Goal: Register for event/course

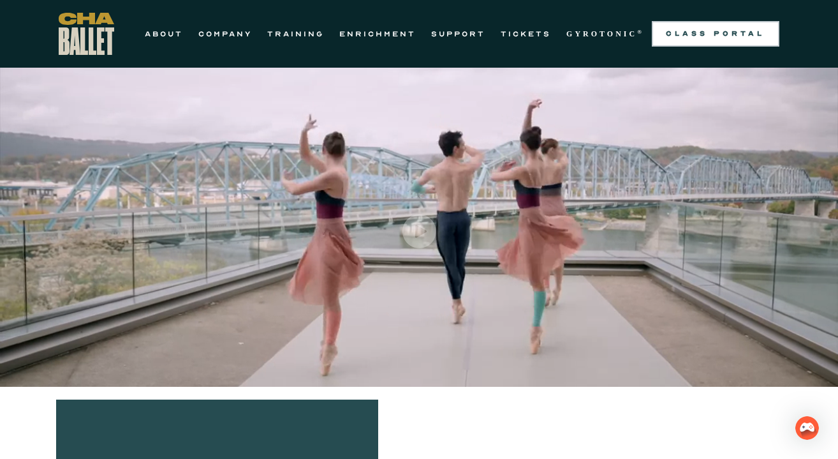
click at [712, 35] on div "Class Portal" at bounding box center [715, 34] width 112 height 10
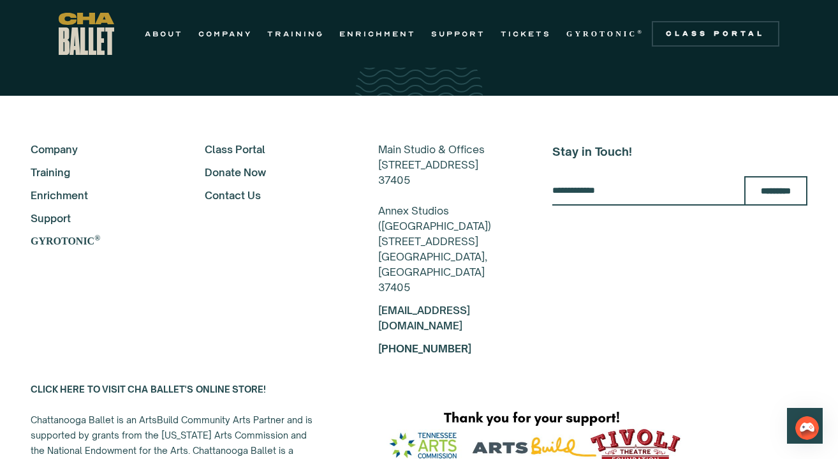
scroll to position [2279, 0]
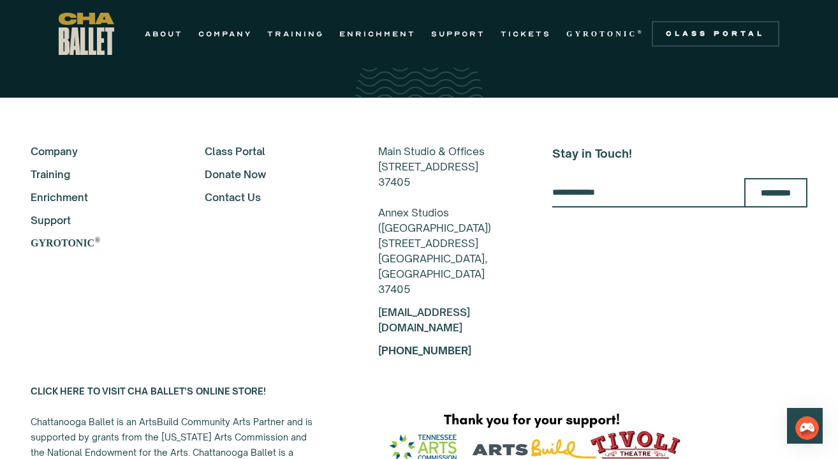
click at [47, 172] on link "Training" at bounding box center [101, 173] width 140 height 15
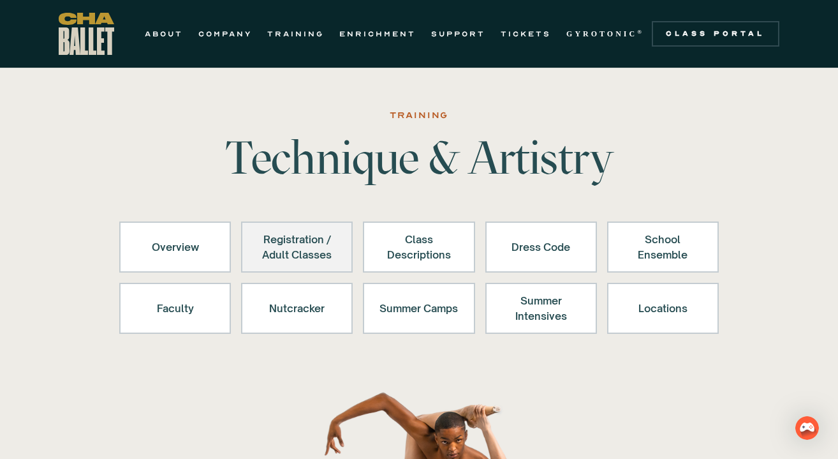
click at [273, 253] on div "Registration / Adult Classes" at bounding box center [297, 247] width 78 height 31
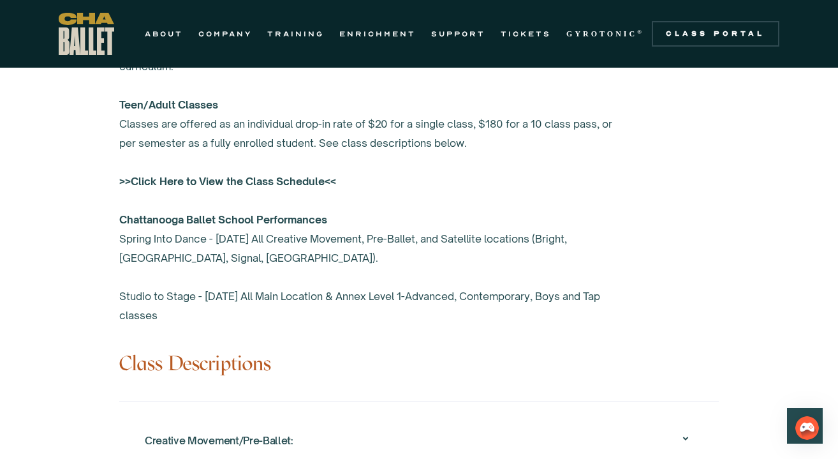
scroll to position [1042, 0]
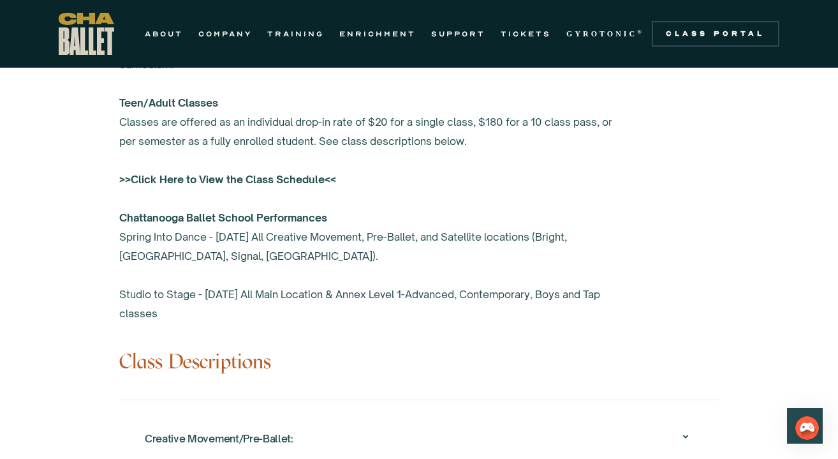
click at [263, 179] on strong ">>Click Here to View the Class Schedule<<" at bounding box center [227, 179] width 217 height 13
